Goal: Participate in discussion: Engage in conversation with other users on a specific topic

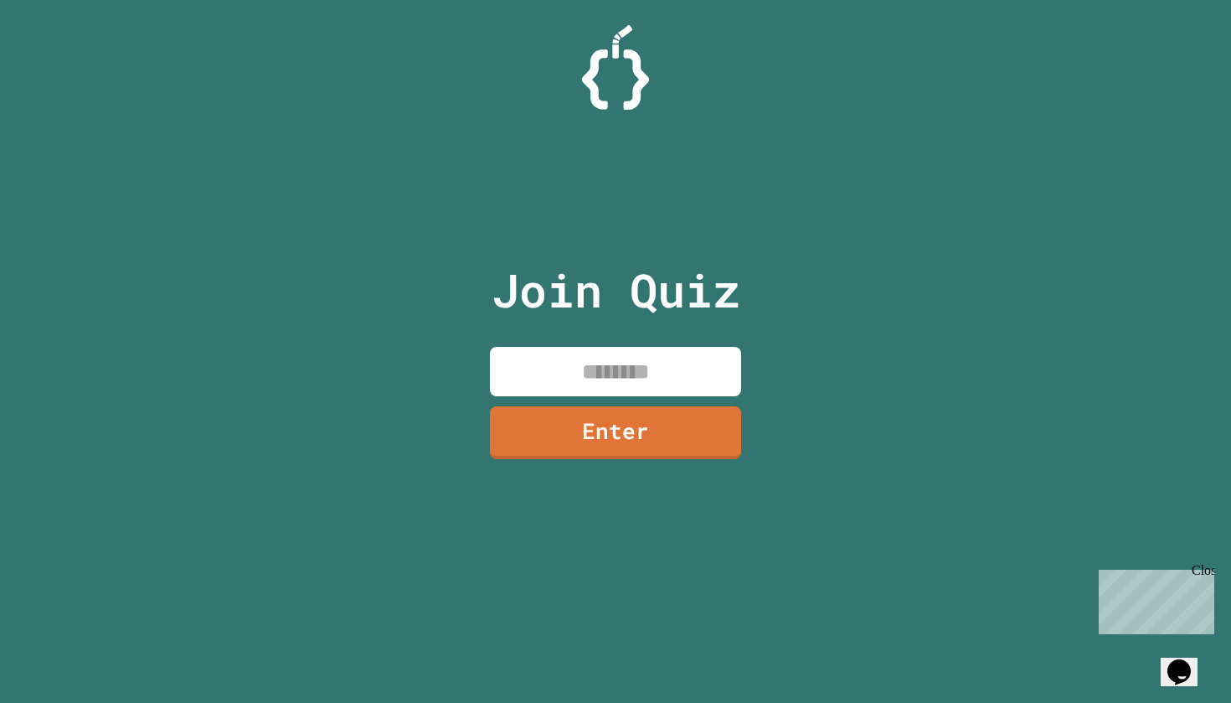
click at [682, 366] on input at bounding box center [615, 371] width 251 height 49
type input "********"
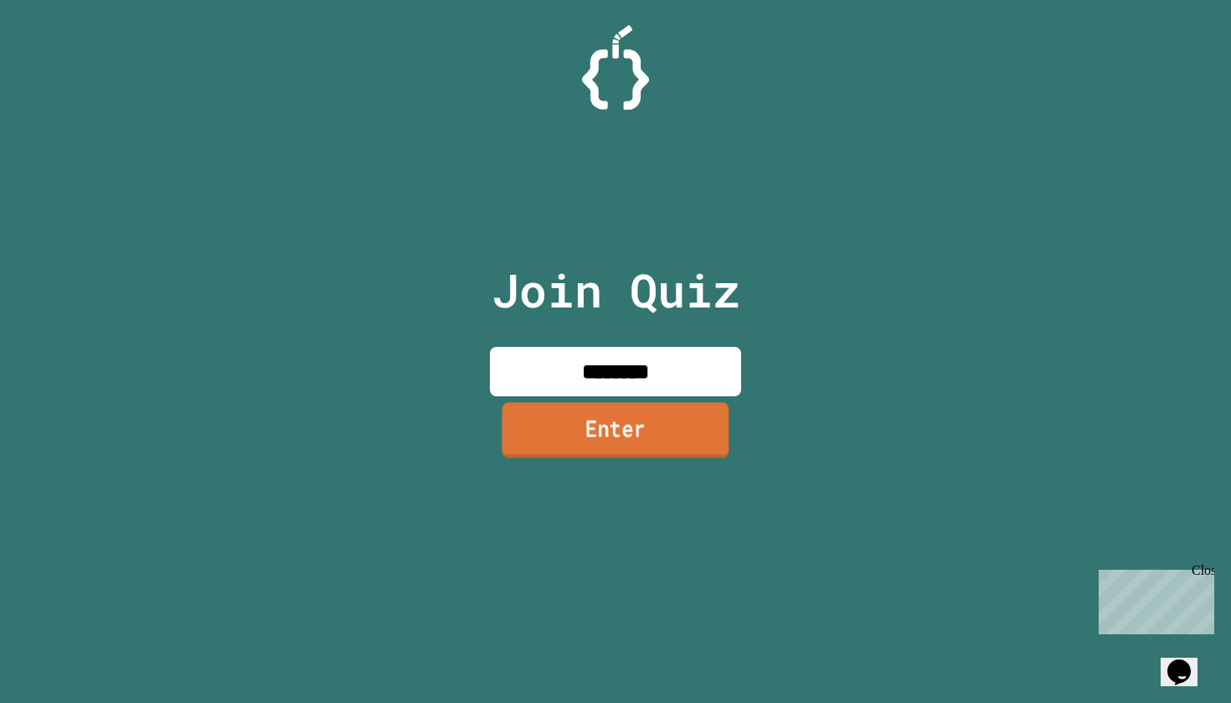
click at [615, 455] on link "Enter" at bounding box center [616, 429] width 227 height 55
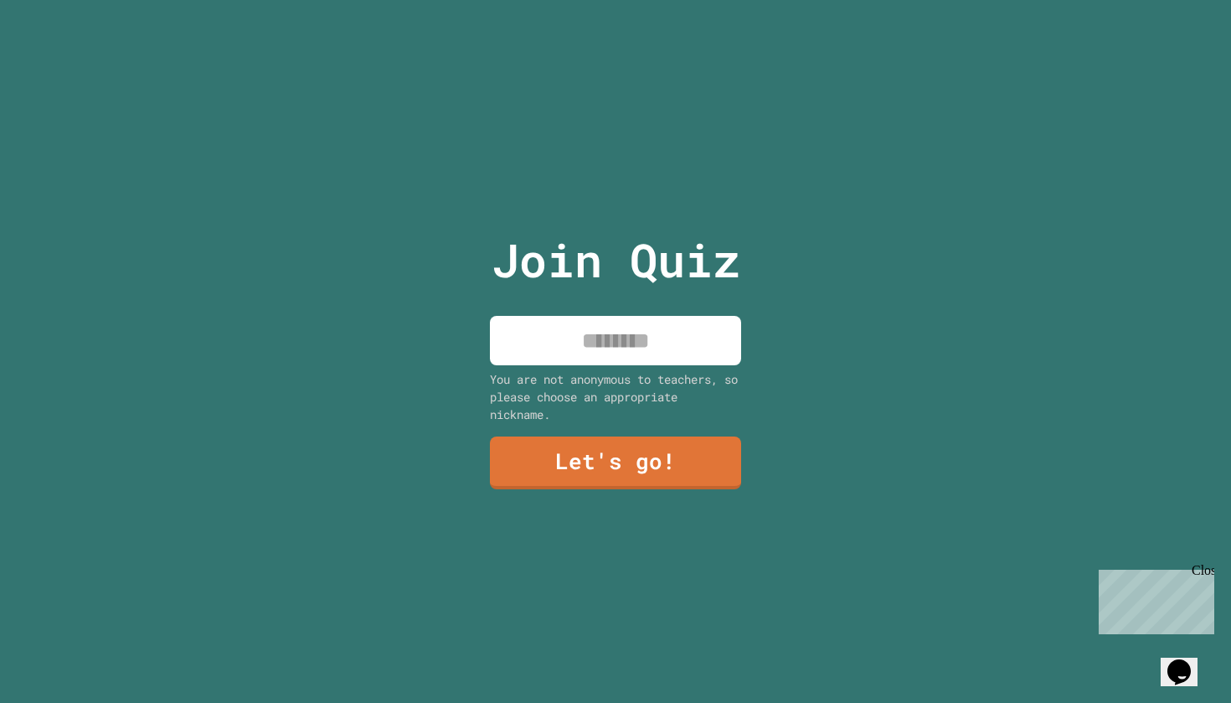
click at [654, 335] on input at bounding box center [615, 340] width 251 height 49
type input "*****"
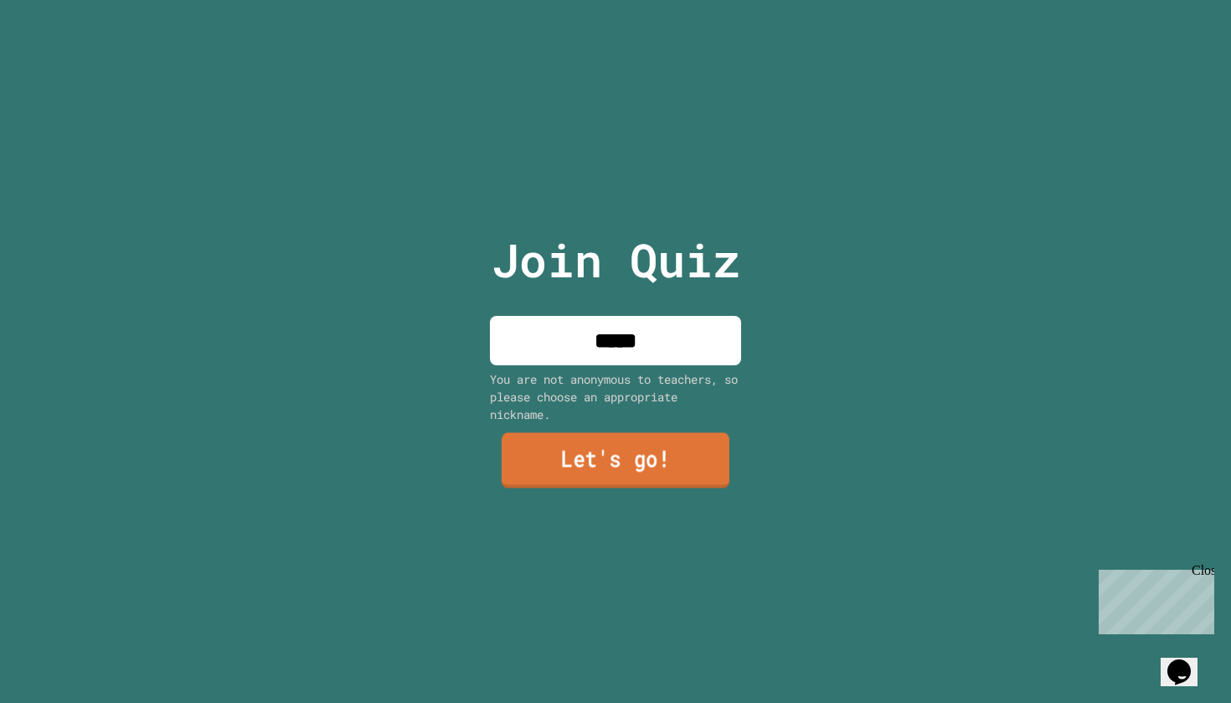
click at [631, 458] on link "Let's go!" at bounding box center [616, 460] width 228 height 55
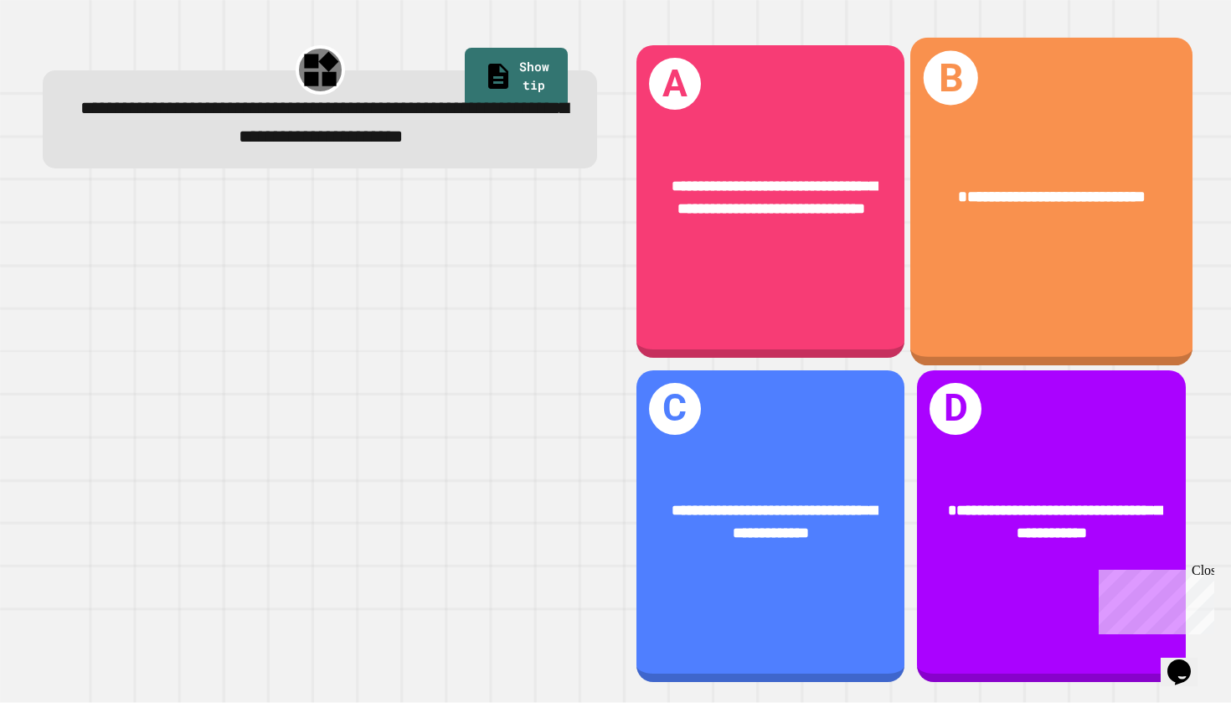
click at [1030, 147] on div "**********" at bounding box center [1052, 202] width 282 height 328
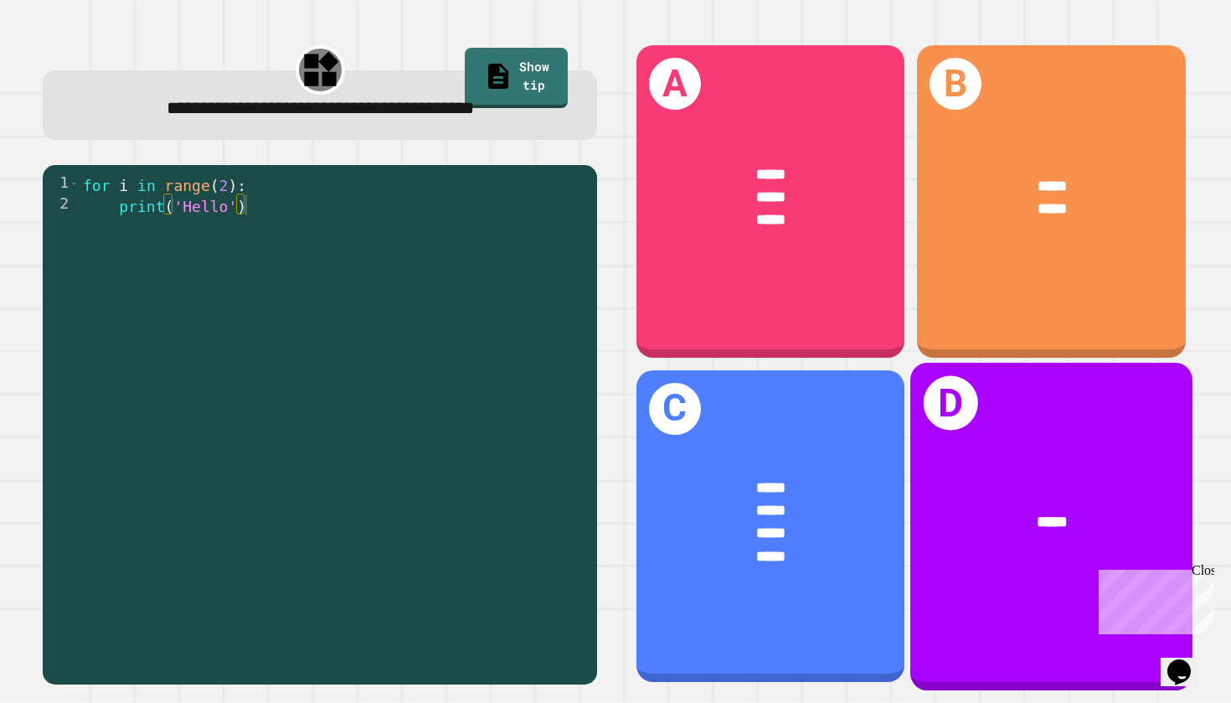
click at [1009, 449] on div "D *****" at bounding box center [1052, 526] width 282 height 328
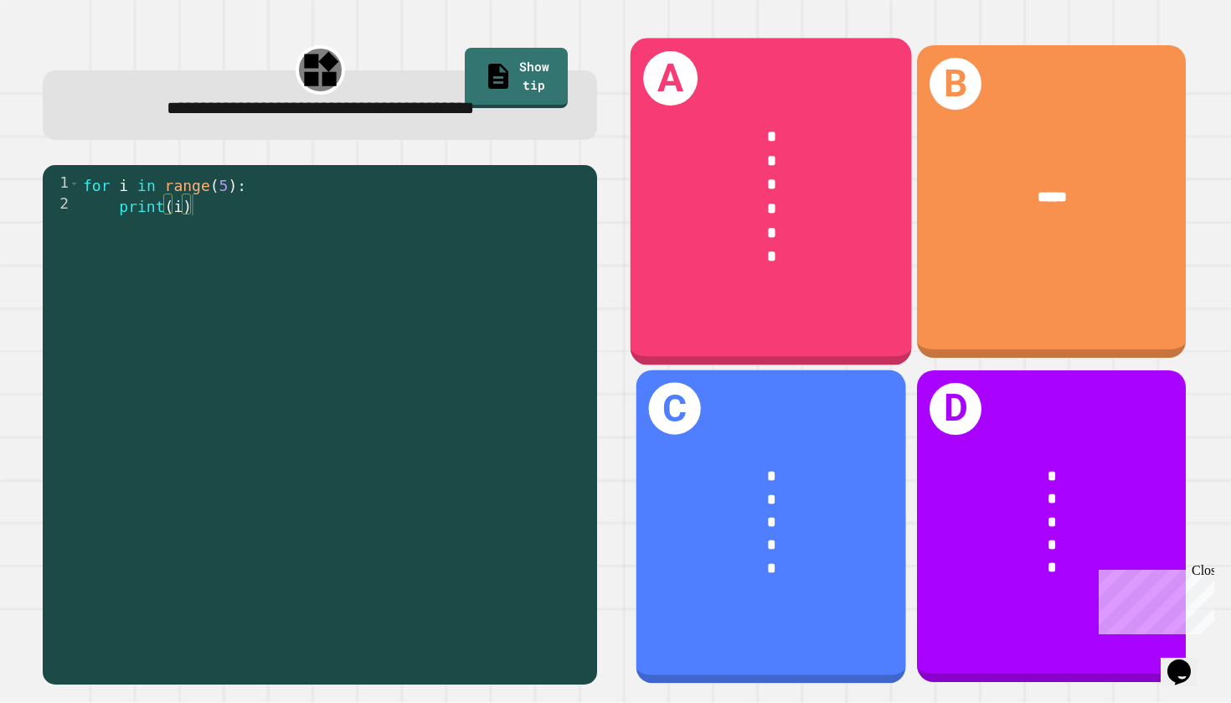
click at [767, 498] on span "*" at bounding box center [771, 498] width 8 height 15
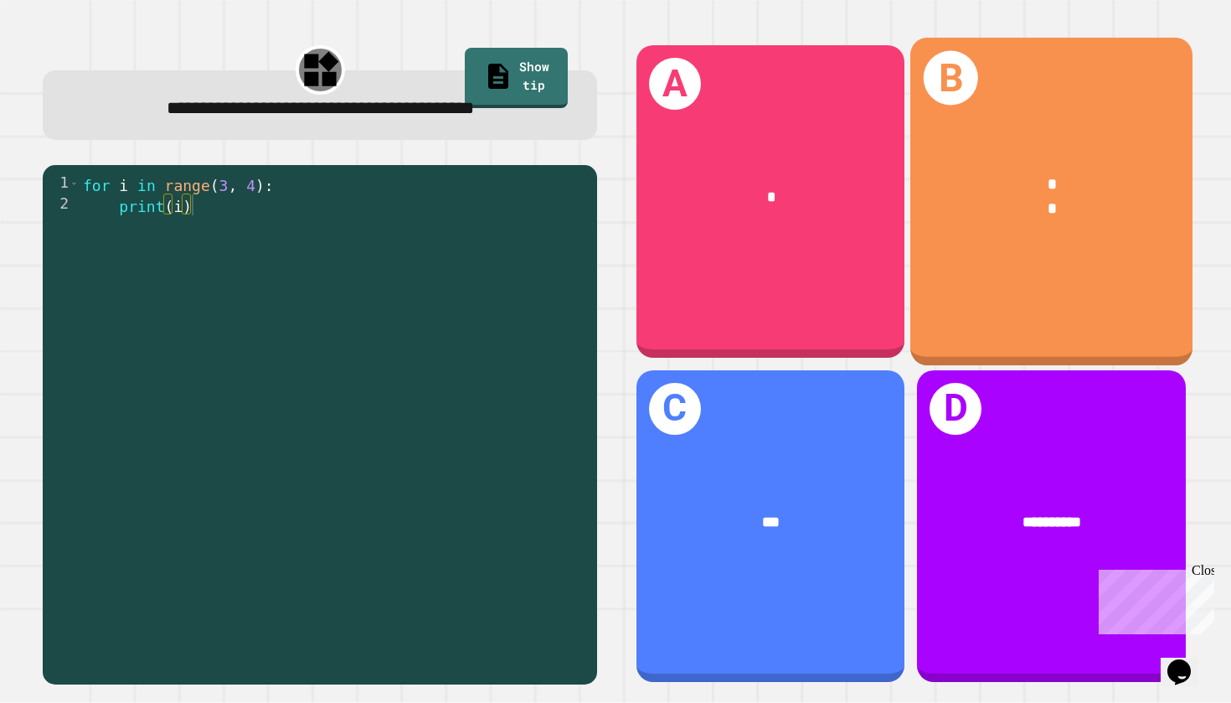
click at [1050, 224] on div "* *" at bounding box center [1052, 197] width 282 height 111
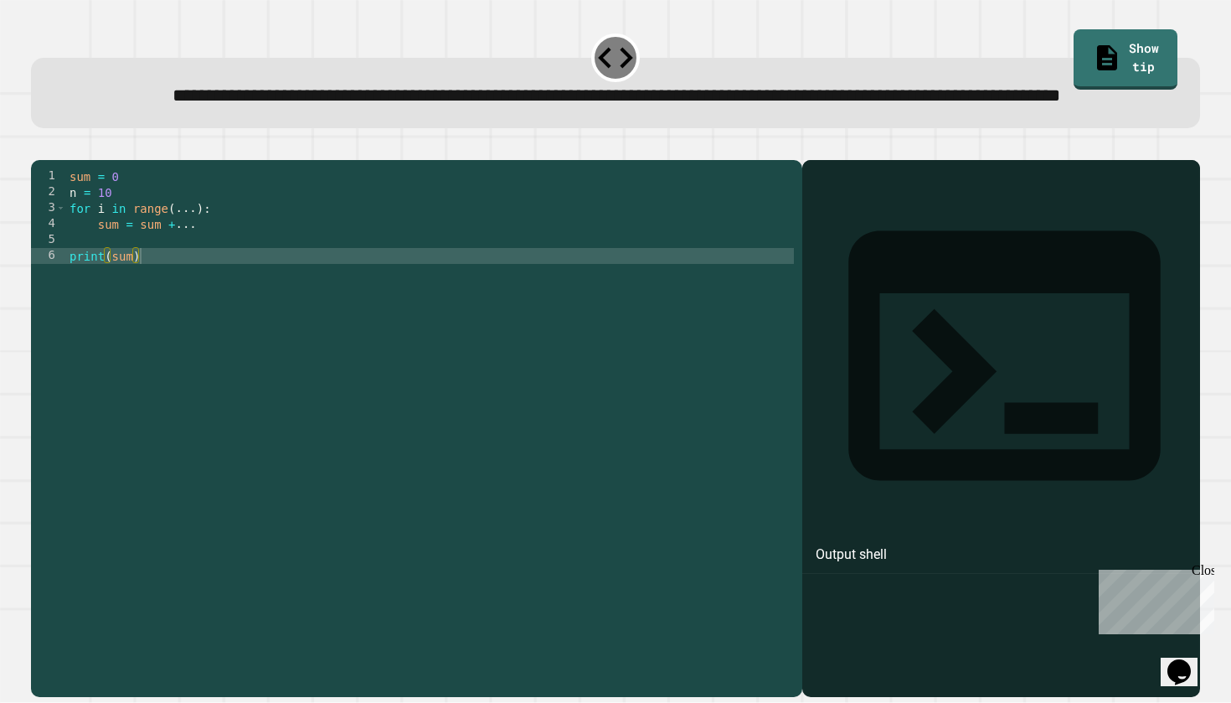
click at [106, 310] on div "sum = 0 n = 10 for i in range ( ... ) : sum = sum + ... print ( sum )" at bounding box center [430, 406] width 728 height 477
click at [39, 147] on icon "button" at bounding box center [39, 147] width 0 height 0
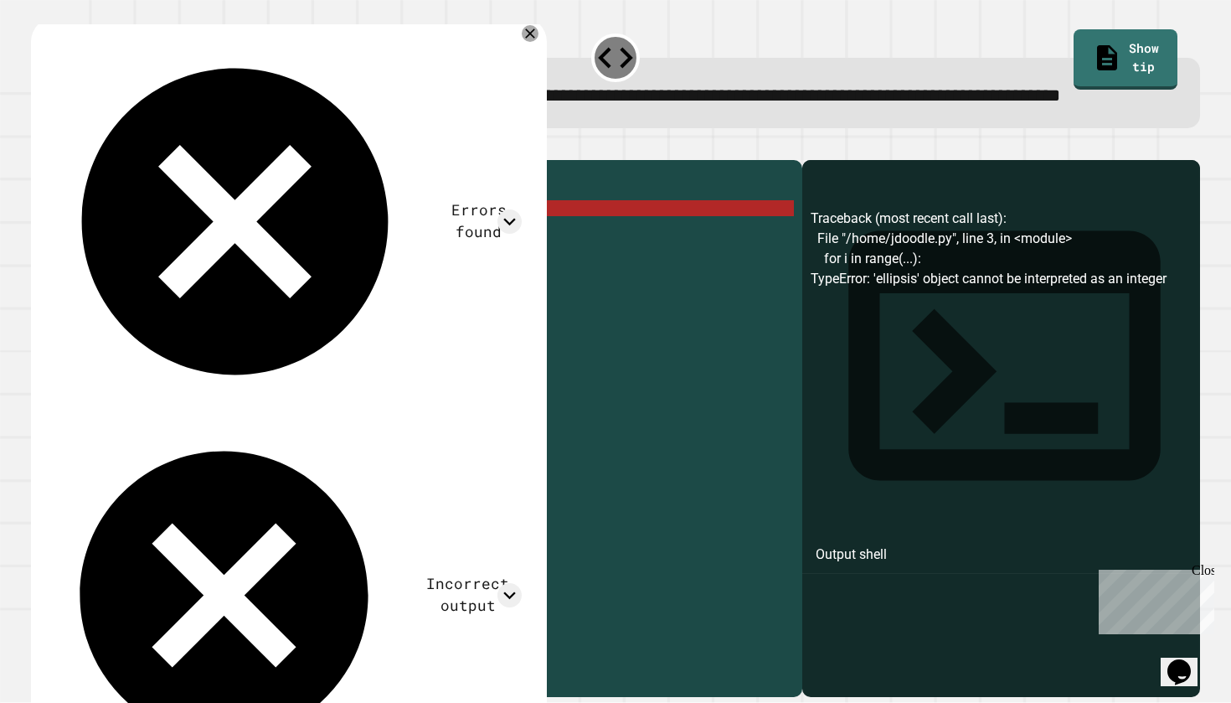
click at [197, 266] on div "sum = 0 n = 10 for i in range ( ... ) : sum = sum + ... print ( sum )" at bounding box center [430, 406] width 728 height 477
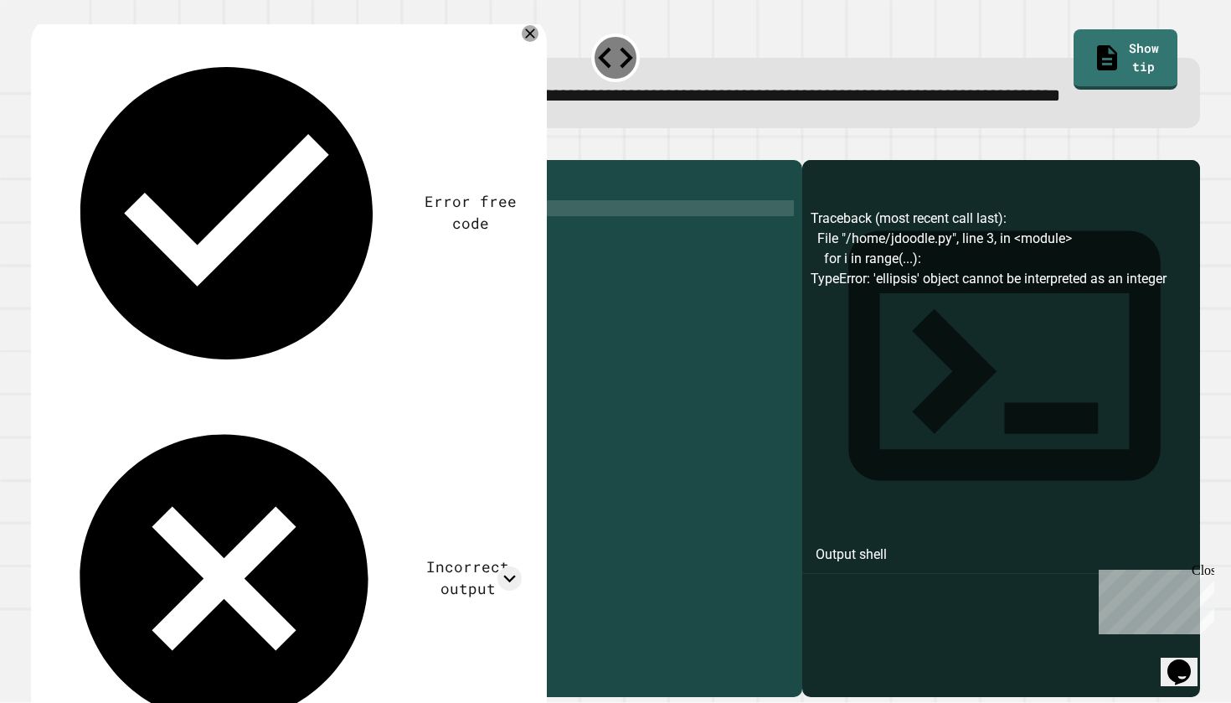
scroll to position [0, 8]
drag, startPoint x: 205, startPoint y: 284, endPoint x: 186, endPoint y: 286, distance: 19.3
click at [186, 286] on div "sum = 0 n = 10 for i in range ( 4 ) : sum = sum + ... print ( sum )" at bounding box center [430, 406] width 728 height 477
click at [39, 147] on button "button" at bounding box center [39, 147] width 0 height 0
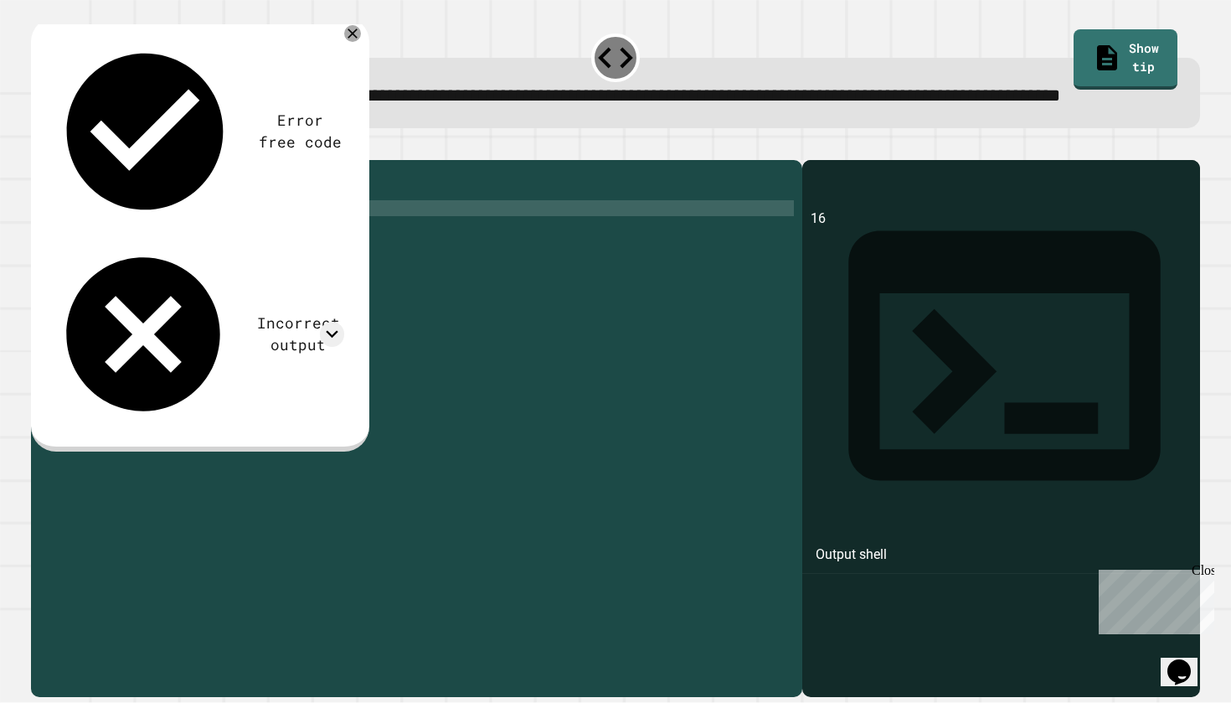
click at [183, 269] on div "sum = 0 n = 10 for i in range ( 4 ) : sum = sum + 4 print ( sum )" at bounding box center [430, 406] width 728 height 477
type textarea "**********"
click at [55, 163] on icon "button" at bounding box center [50, 157] width 9 height 12
click at [39, 147] on icon "button" at bounding box center [39, 147] width 0 height 0
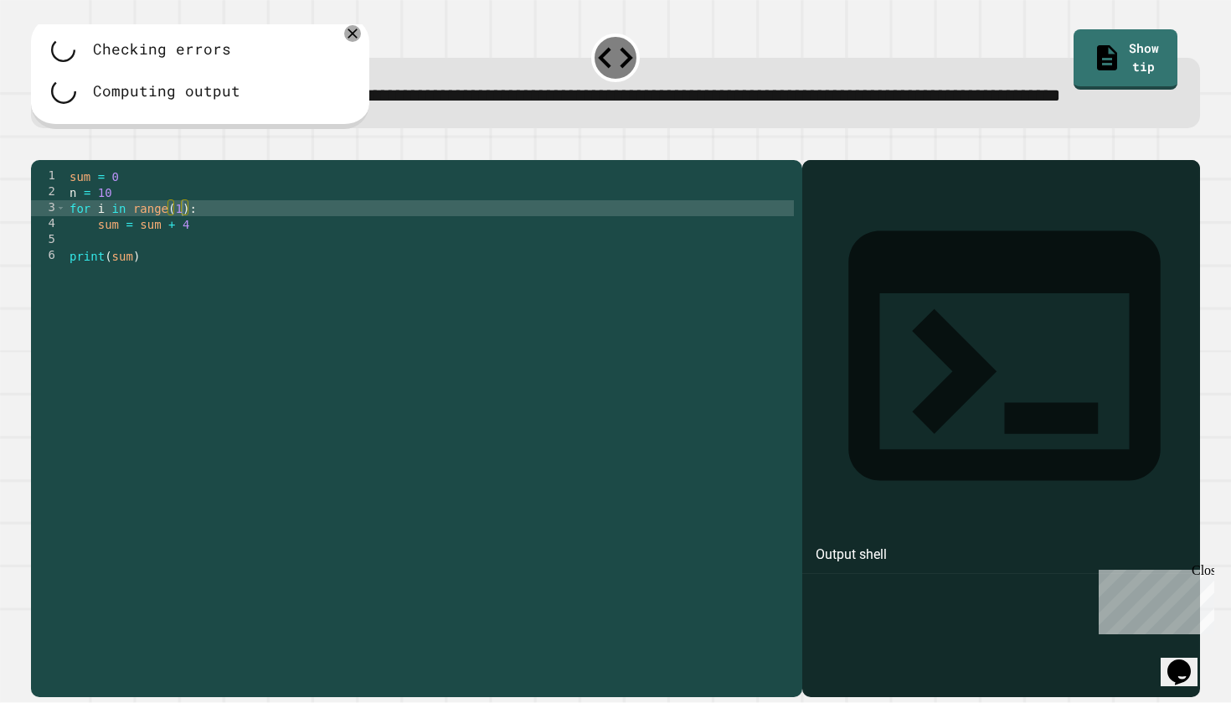
click at [58, 160] on div at bounding box center [616, 150] width 1170 height 20
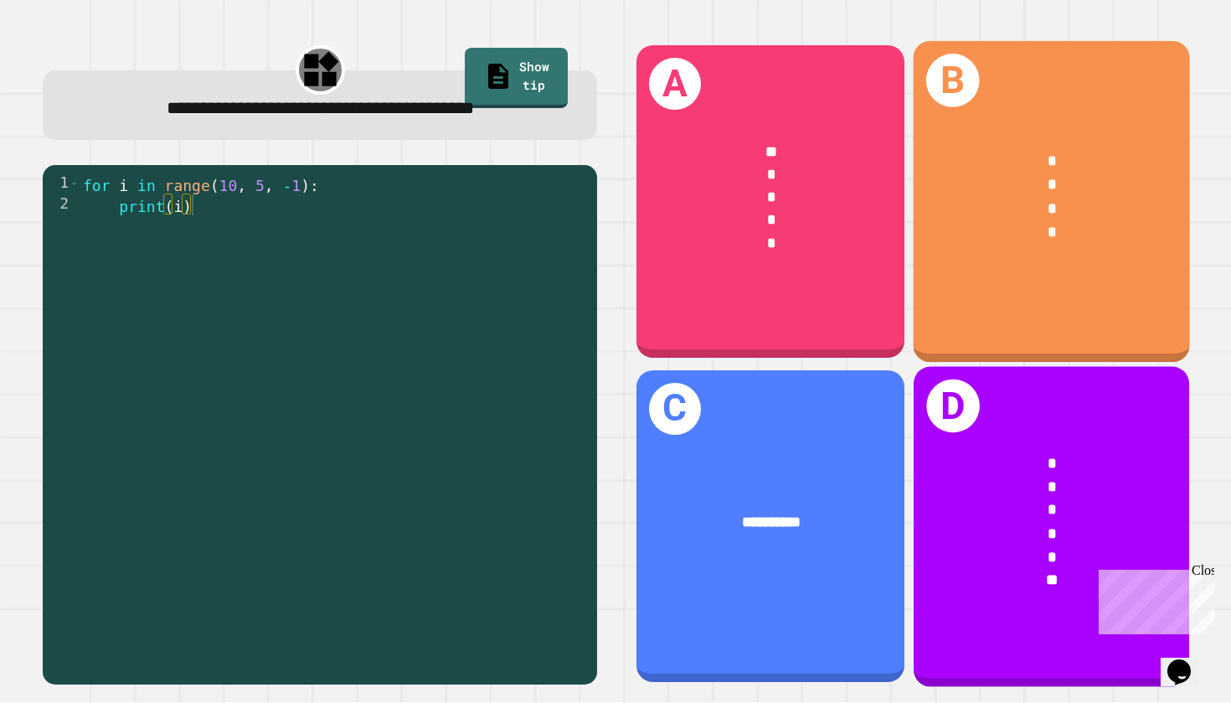
click at [1009, 290] on div "B * * * *" at bounding box center [1052, 201] width 276 height 321
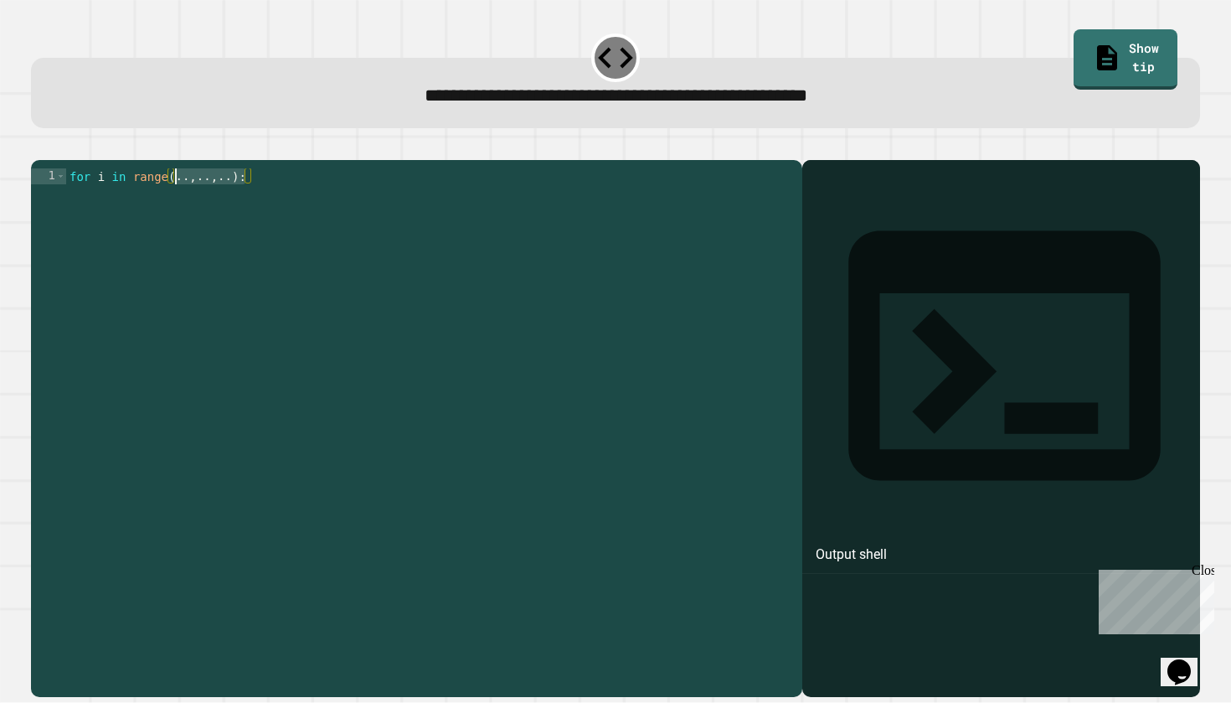
drag, startPoint x: 245, startPoint y: 204, endPoint x: 177, endPoint y: 201, distance: 68.8
click at [177, 201] on div "for i in range ( .. , .. , .. ) :" at bounding box center [430, 422] width 729 height 509
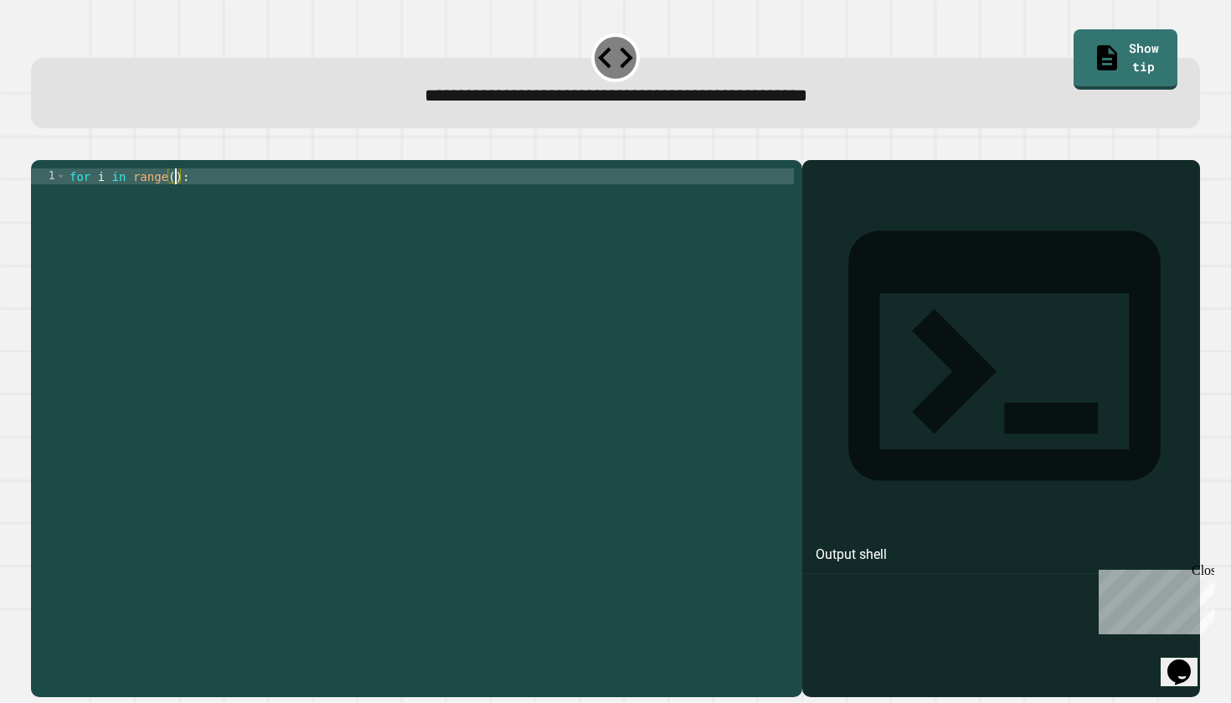
scroll to position [0, 8]
click at [39, 147] on icon "button" at bounding box center [39, 147] width 0 height 0
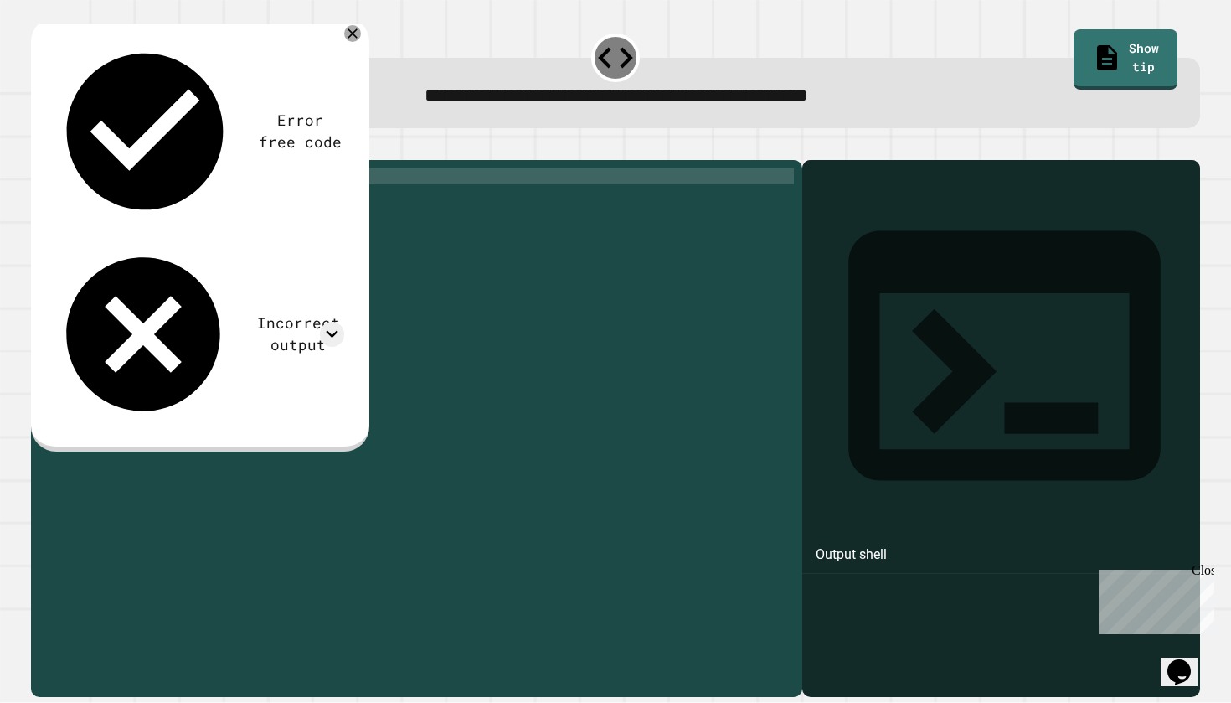
click at [188, 204] on div "for i in range ( 10 ) :" at bounding box center [430, 422] width 728 height 509
click at [39, 147] on icon "button" at bounding box center [39, 147] width 0 height 0
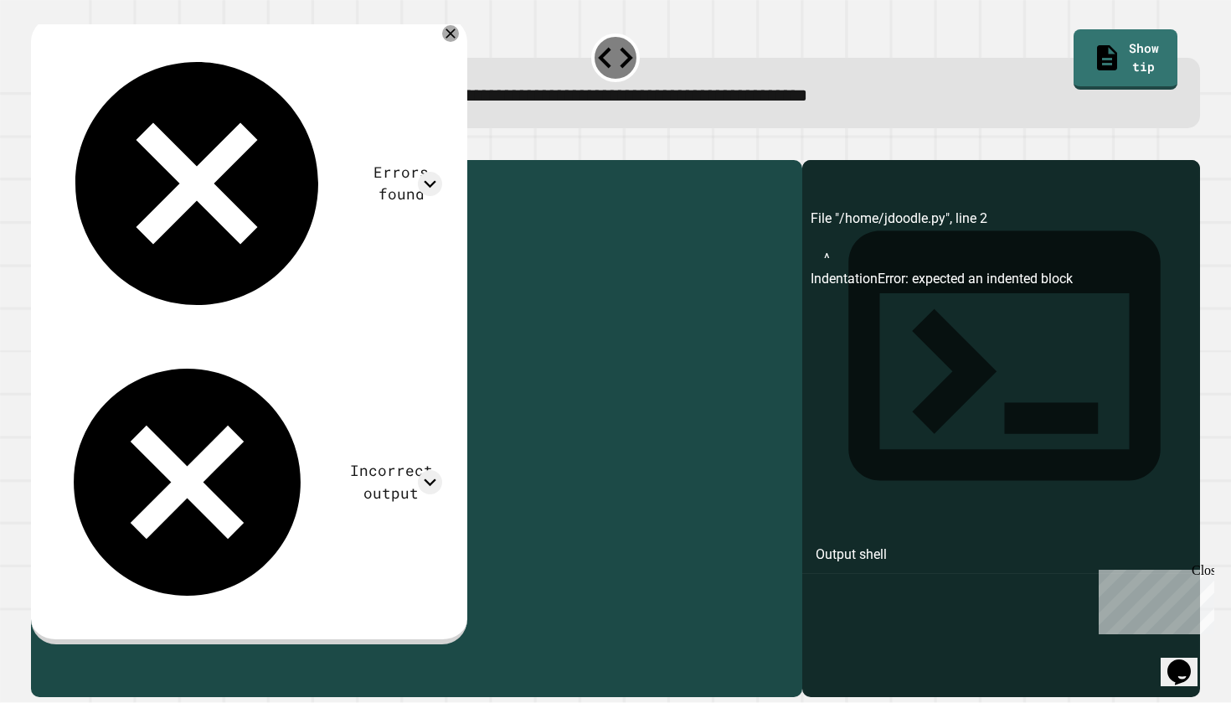
drag, startPoint x: 320, startPoint y: 208, endPoint x: 176, endPoint y: 204, distance: 144.1
click at [175, 204] on div "for i in range ( 10 , 9 , 8 , 7 , 6 , 5 , 4 , 3 , 2 , 1 ) :" at bounding box center [430, 422] width 728 height 509
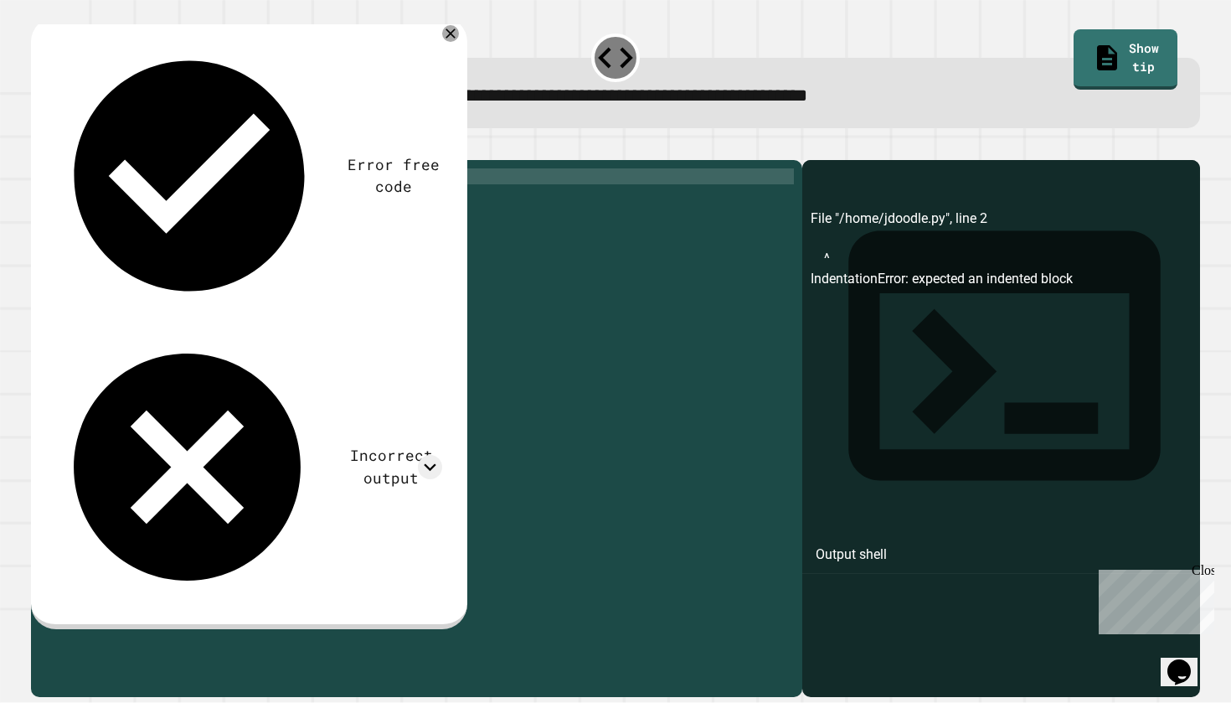
click at [39, 147] on icon "button" at bounding box center [39, 147] width 0 height 0
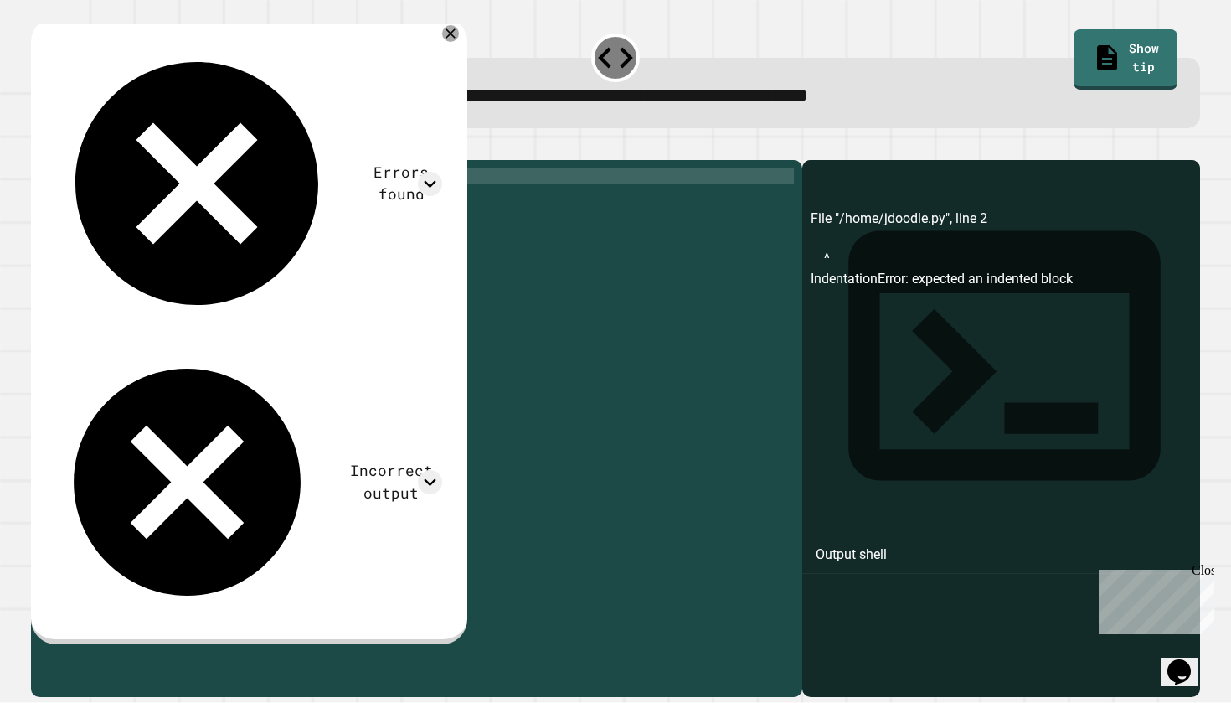
click at [182, 203] on div "for i in range ( 1 ) :" at bounding box center [430, 422] width 728 height 509
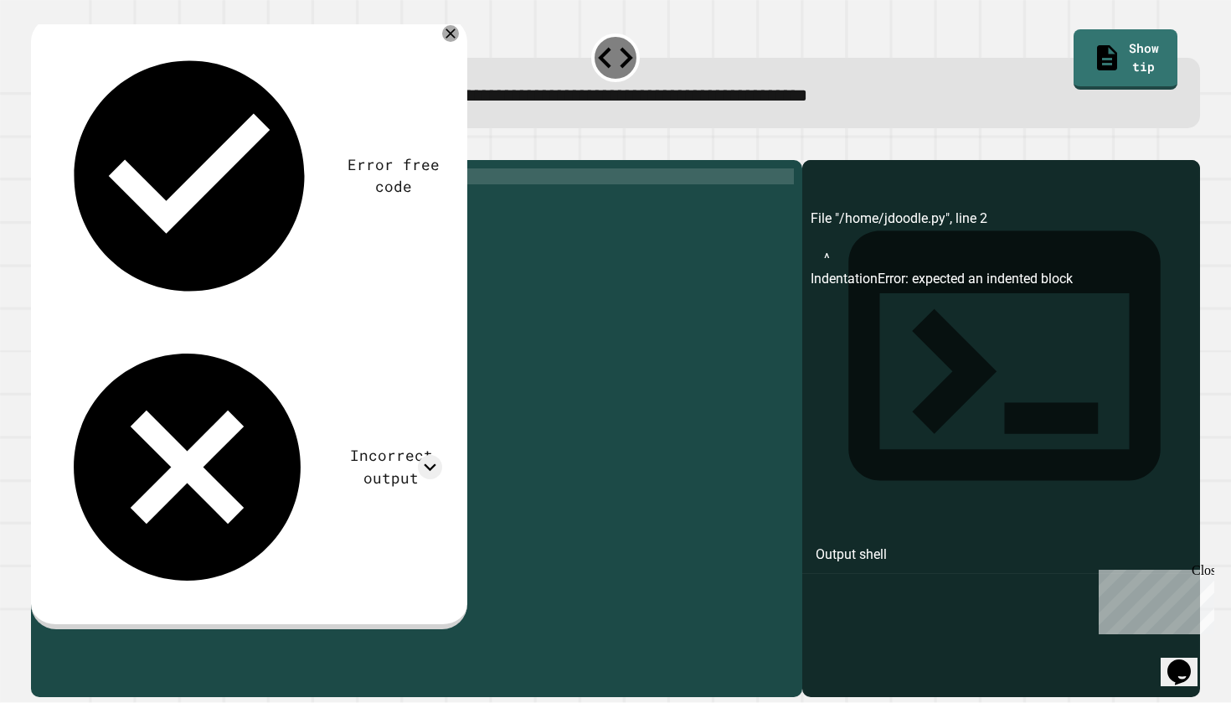
type textarea "**********"
click at [243, 201] on div "for i in range ( 10 ) :" at bounding box center [430, 422] width 728 height 509
click at [39, 147] on icon "button" at bounding box center [39, 147] width 0 height 0
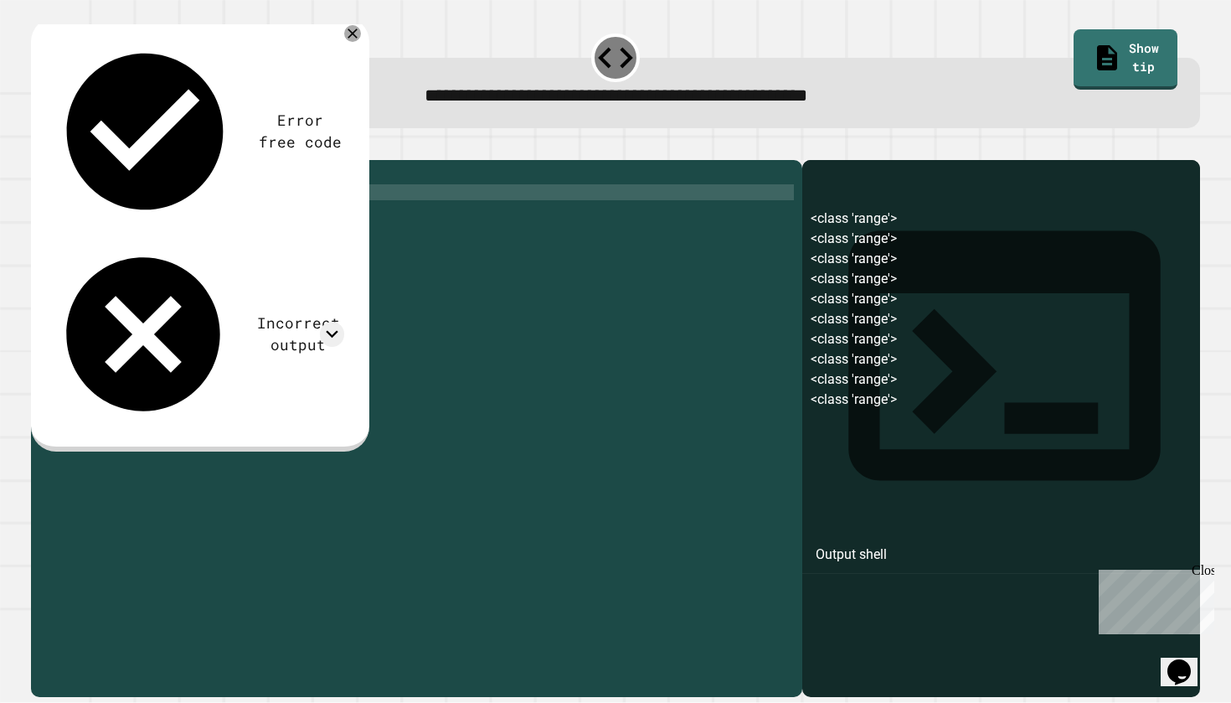
click at [176, 218] on div "for i in range ( 10 ) : print ( range )" at bounding box center [430, 422] width 728 height 509
click at [39, 147] on icon "button" at bounding box center [39, 147] width 0 height 0
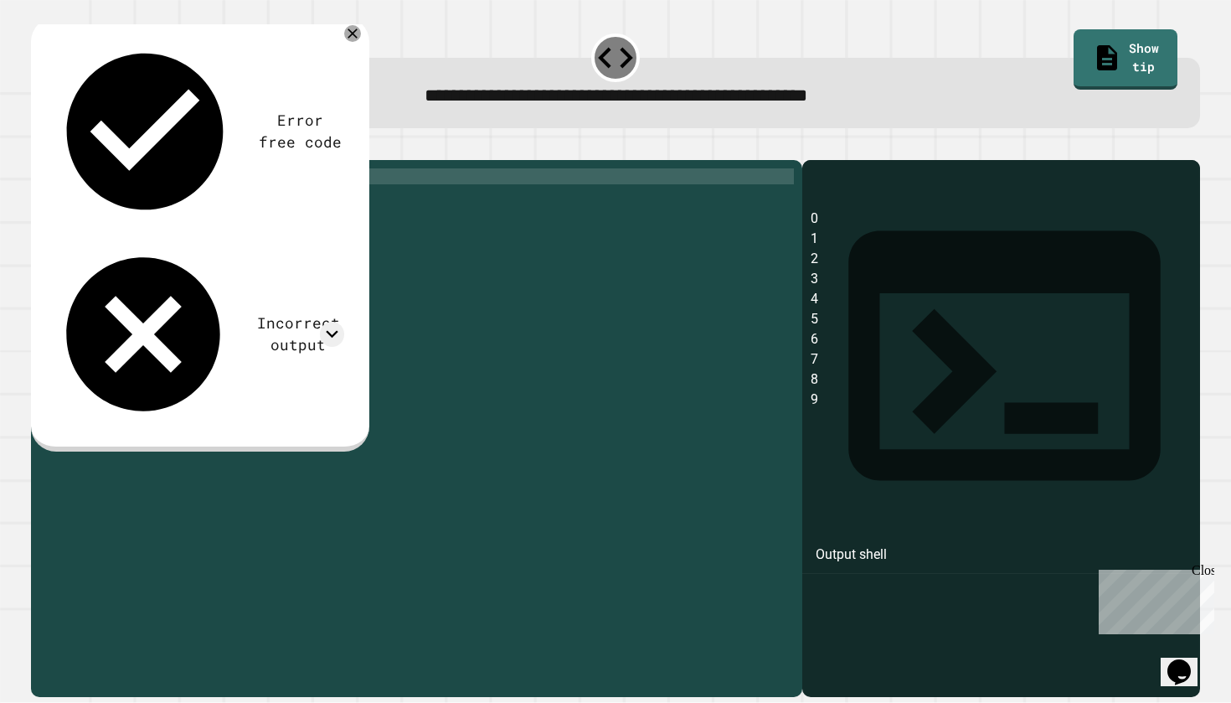
click at [188, 200] on div "for i in range ( 10 ) : print ( i )" at bounding box center [430, 422] width 728 height 509
type textarea "**********"
click at [39, 147] on icon "button" at bounding box center [39, 147] width 0 height 0
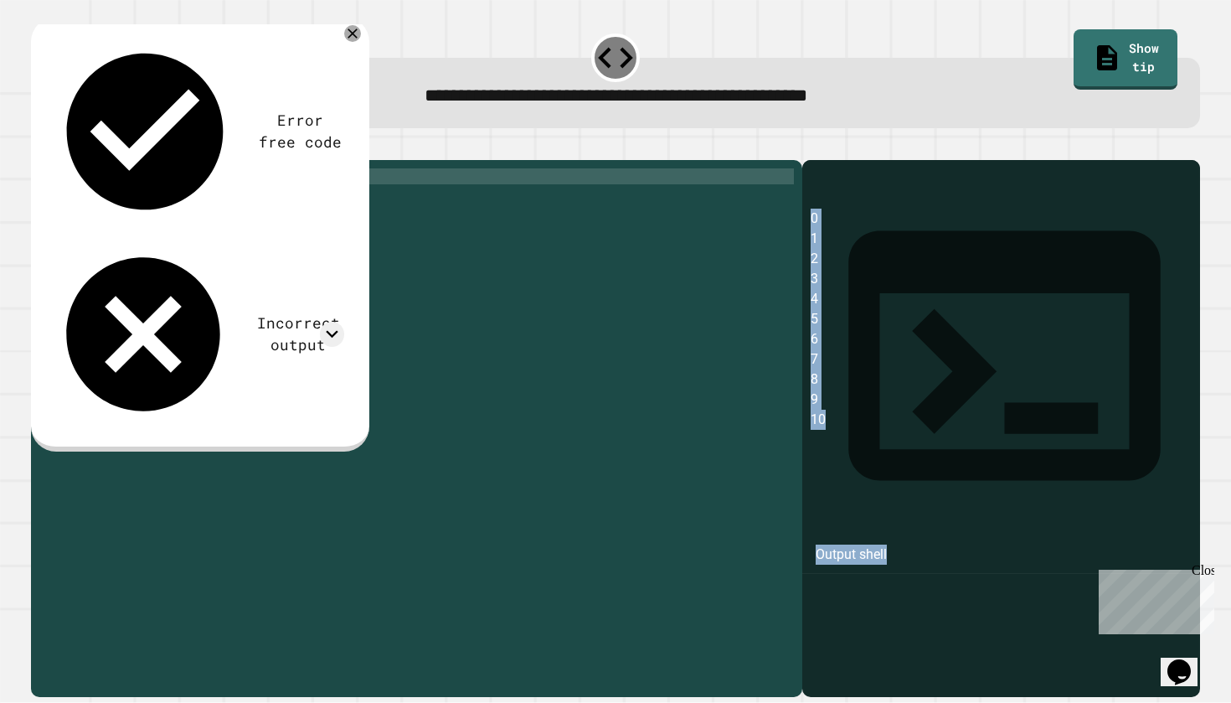
drag, startPoint x: 830, startPoint y: 448, endPoint x: 800, endPoint y: 262, distance: 188.4
click at [800, 261] on div "**********" at bounding box center [616, 428] width 1170 height 536
click at [834, 333] on div "0 1 2 3 4 5 6 7 8 9 10" at bounding box center [1002, 453] width 382 height 488
